Goal: Information Seeking & Learning: Learn about a topic

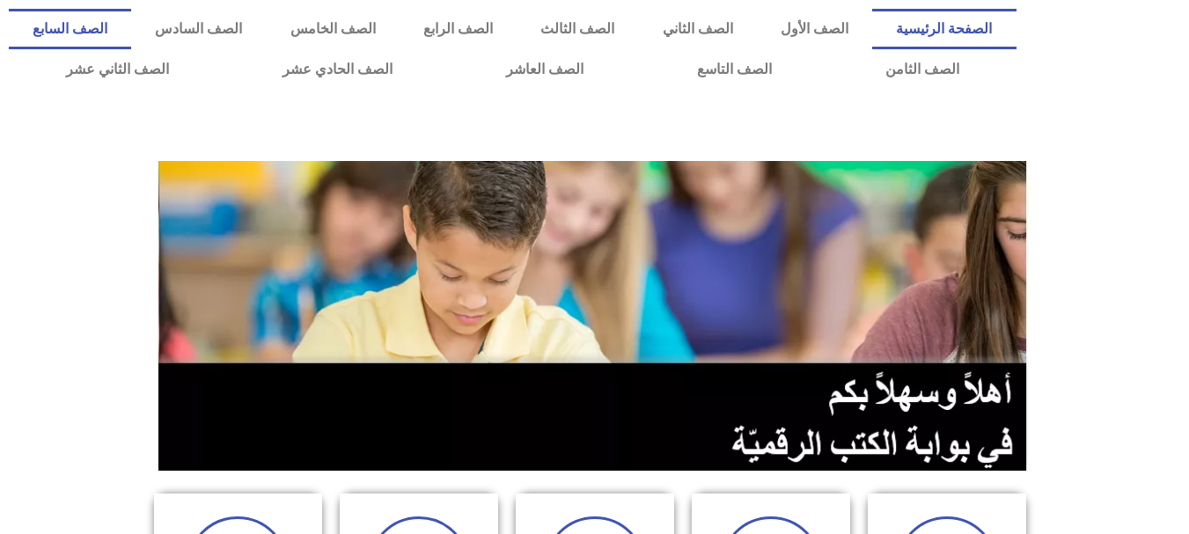
click at [131, 38] on link "الصف السابع" at bounding box center [70, 29] width 122 height 40
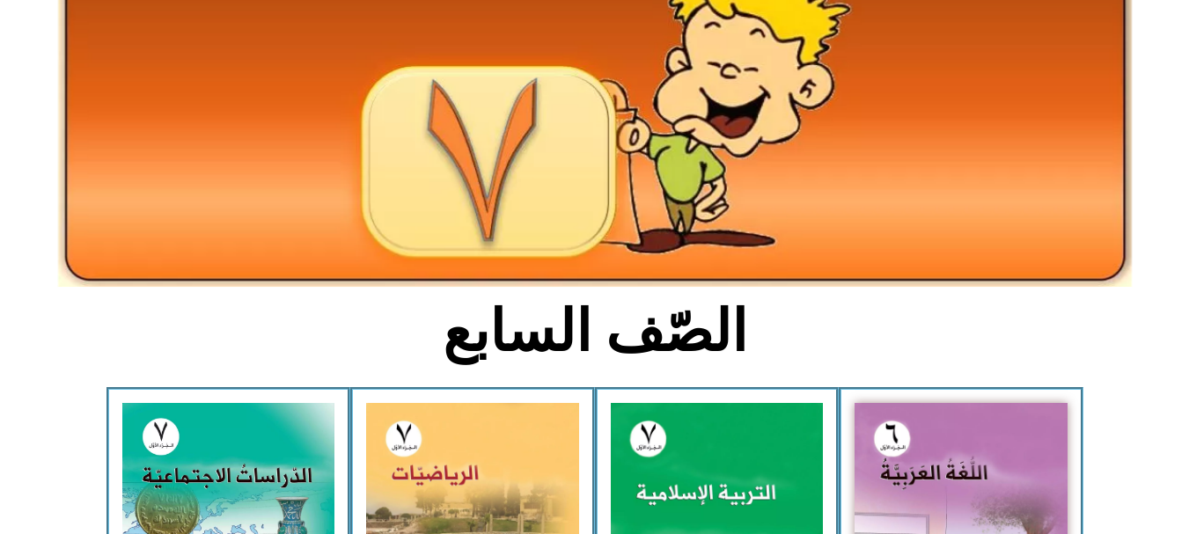
scroll to position [344, 0]
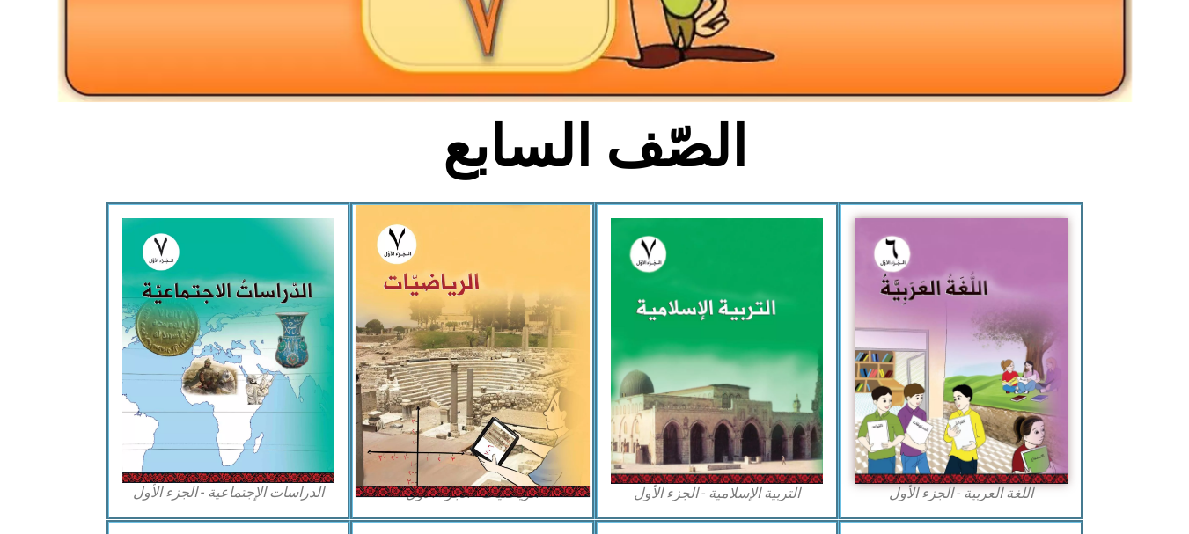
click at [518, 368] on img at bounding box center [473, 351] width 234 height 292
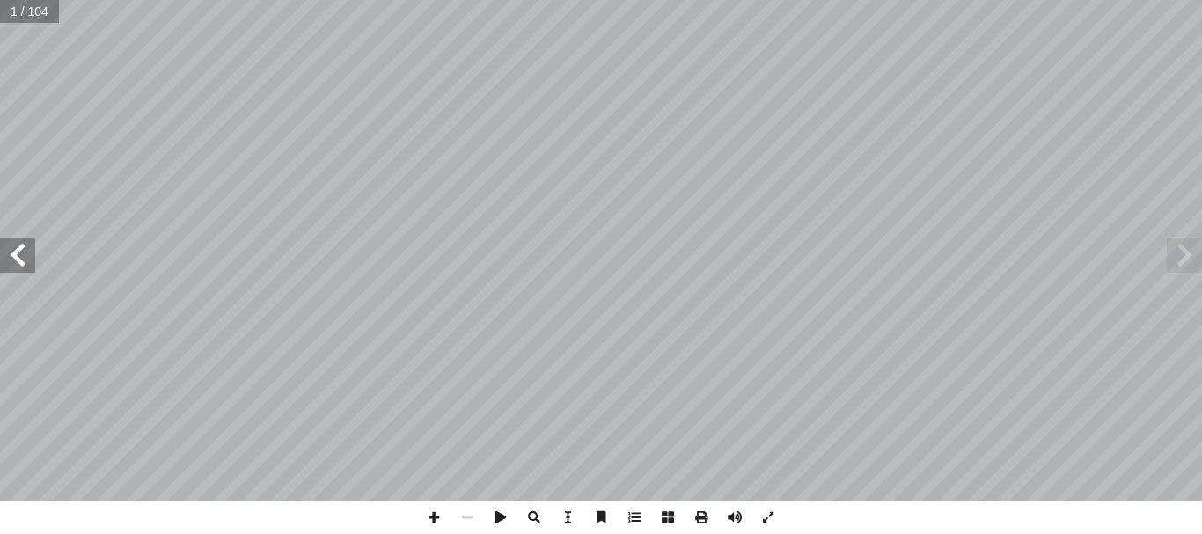
click at [19, 245] on span at bounding box center [17, 255] width 35 height 35
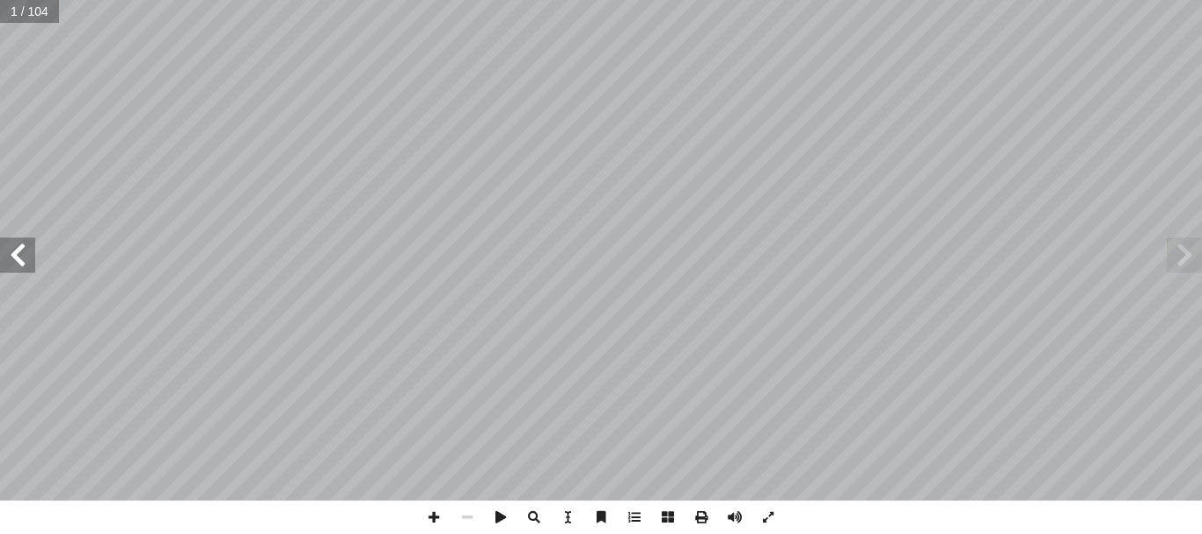
click at [19, 245] on span at bounding box center [17, 255] width 35 height 35
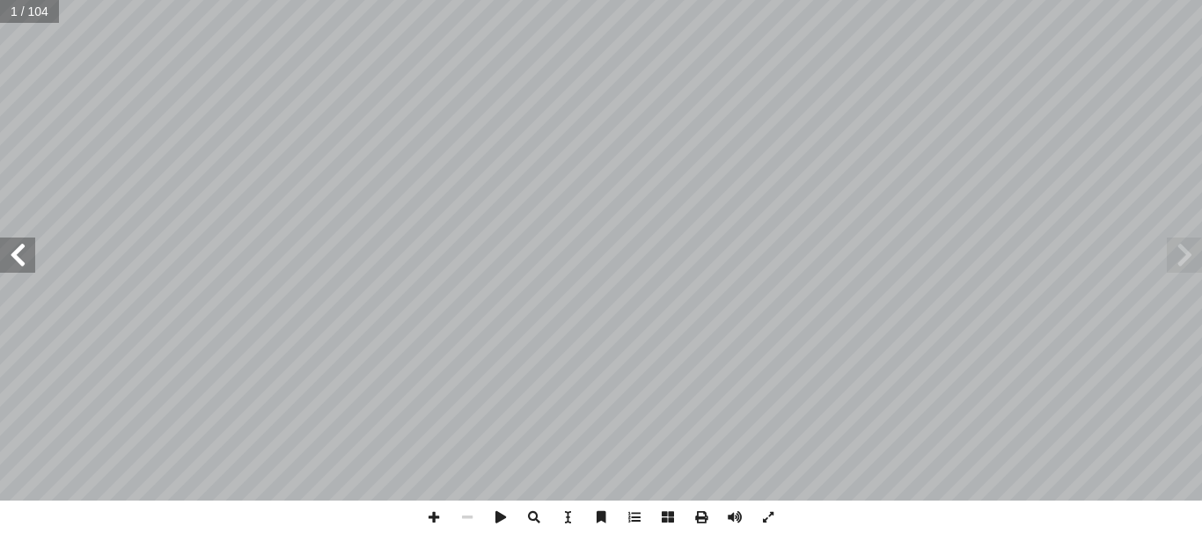
click at [19, 245] on span at bounding box center [17, 255] width 35 height 35
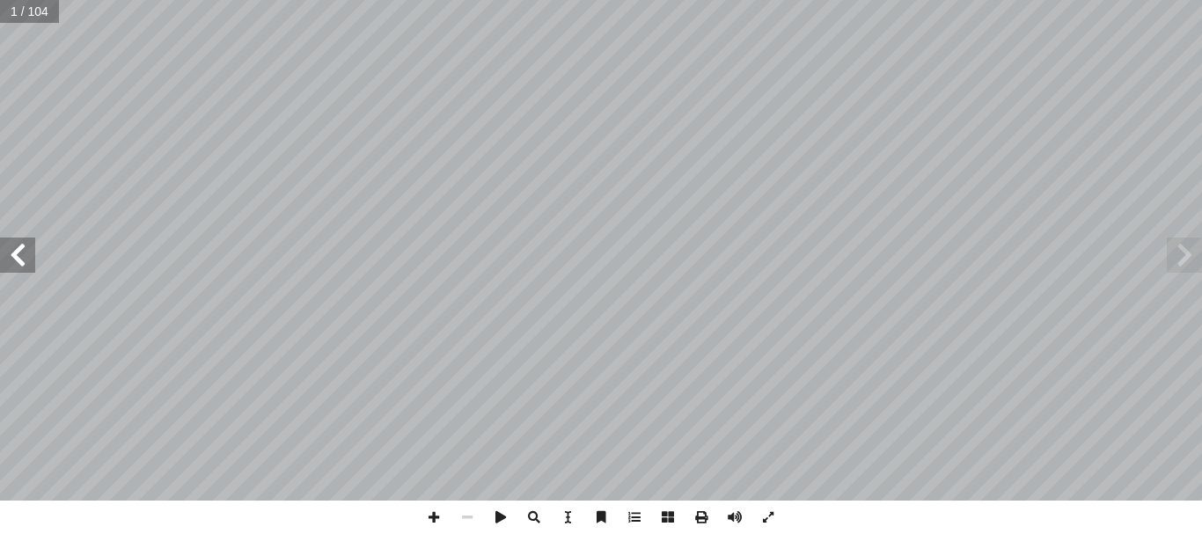
click at [19, 245] on span at bounding box center [17, 255] width 35 height 35
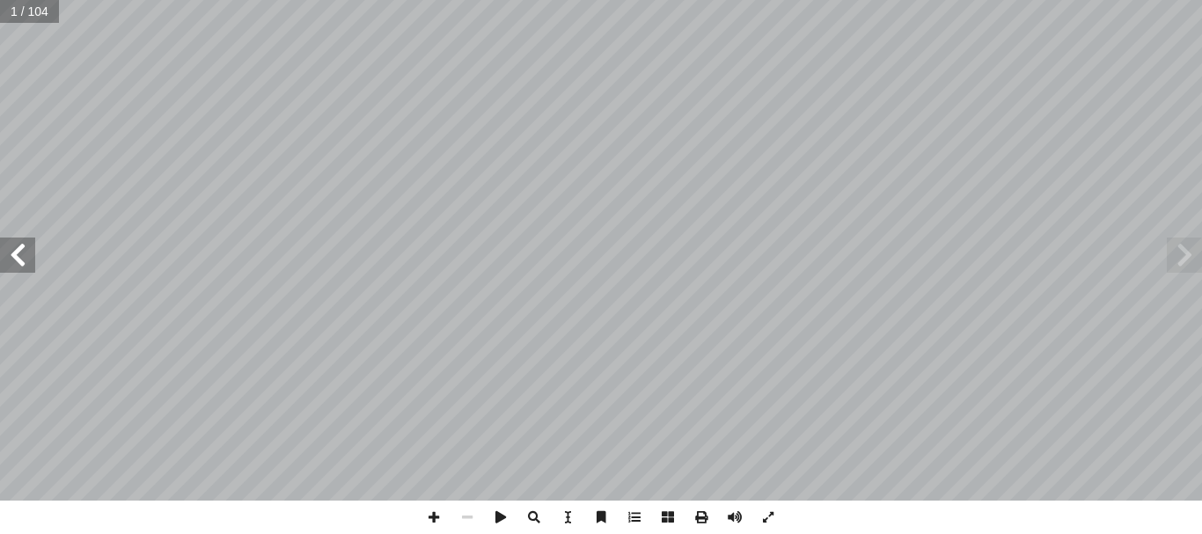
click at [19, 245] on span at bounding box center [17, 255] width 35 height 35
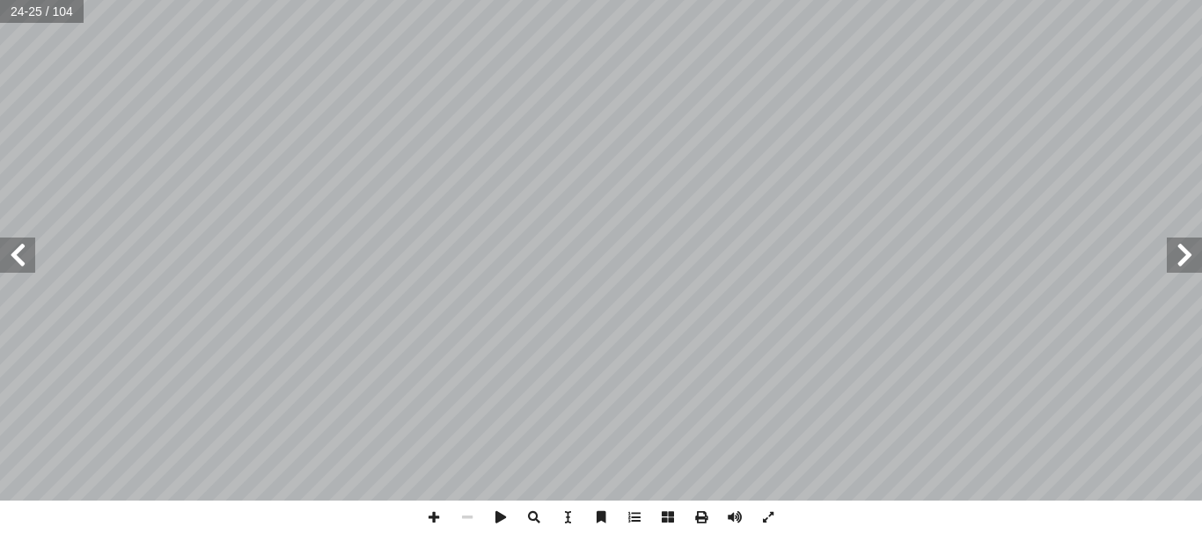
click at [19, 245] on span at bounding box center [17, 255] width 35 height 35
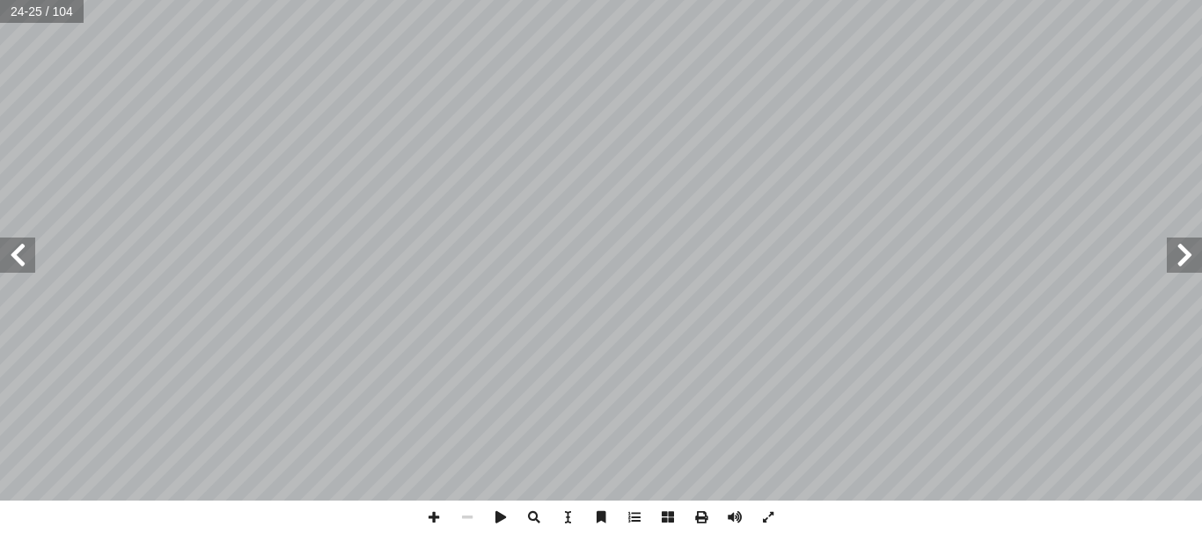
click at [19, 245] on span at bounding box center [17, 255] width 35 height 35
click at [438, 520] on span at bounding box center [433, 517] width 33 height 33
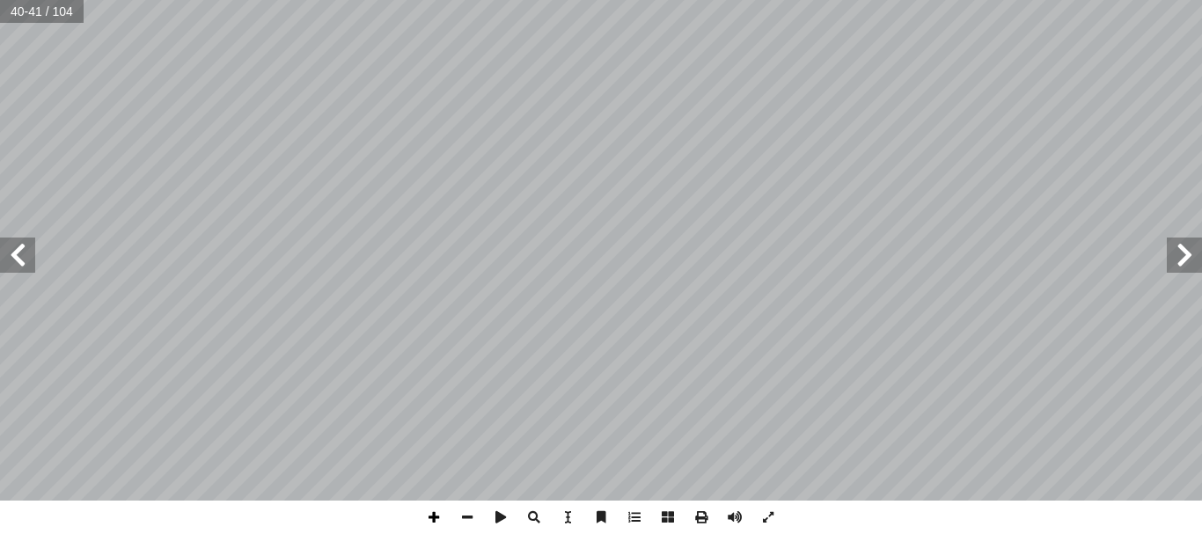
click at [437, 511] on span at bounding box center [433, 517] width 33 height 33
click at [23, 250] on span at bounding box center [17, 255] width 35 height 35
click at [468, 507] on span at bounding box center [467, 517] width 33 height 33
